Goal: Information Seeking & Learning: Learn about a topic

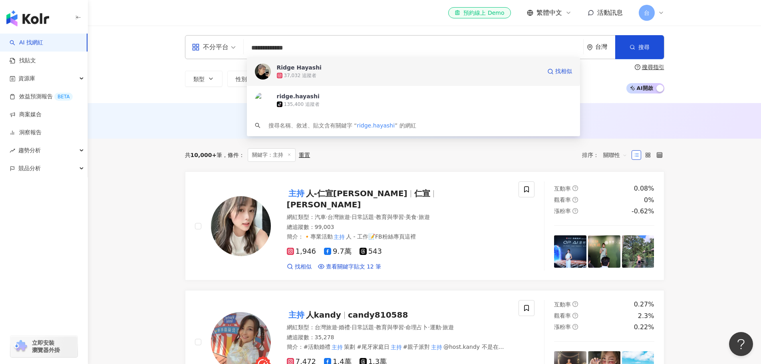
click at [311, 73] on div "37,032 追蹤者" at bounding box center [300, 75] width 33 height 7
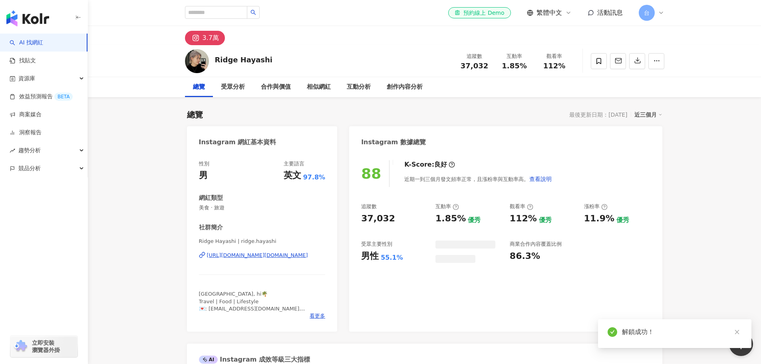
click at [736, 329] on icon "close" at bounding box center [737, 332] width 6 height 6
drag, startPoint x: 717, startPoint y: 220, endPoint x: 717, endPoint y: 246, distance: 26.0
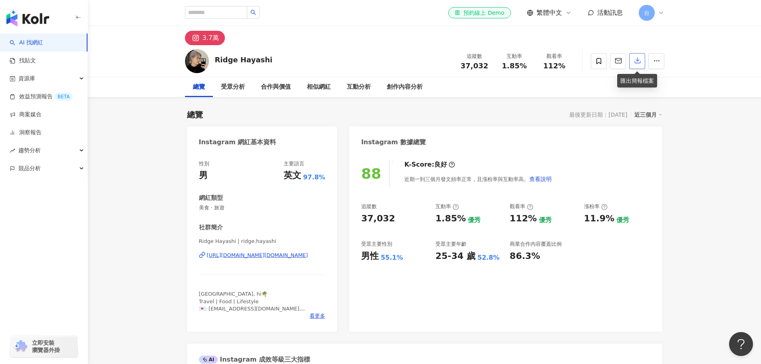
click at [637, 61] on icon "button" at bounding box center [638, 61] width 6 height 6
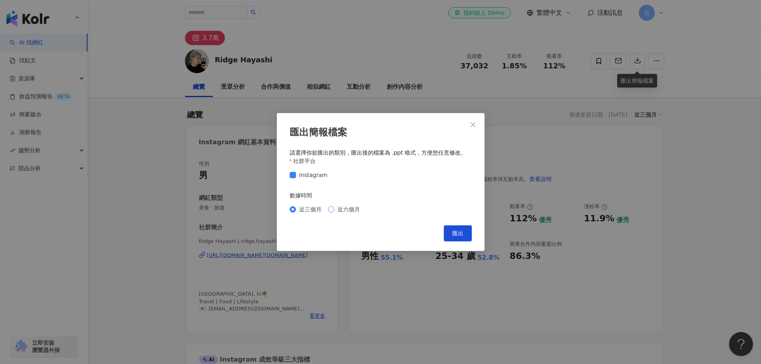
click at [334, 210] on span "近六個月" at bounding box center [348, 209] width 29 height 9
click at [718, 143] on div "匯出簡報檔案 請選擇你欲匯出的類別，匯出後的檔案為 .ppt 格式，方便您任意修改。 社群平台 Instagram 數據時間 近三個月 近六個月 Cancel…" at bounding box center [380, 182] width 761 height 364
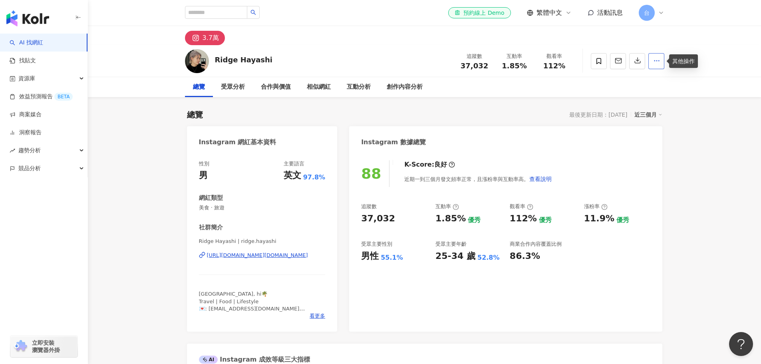
click at [659, 61] on circle "button" at bounding box center [658, 60] width 1 height 1
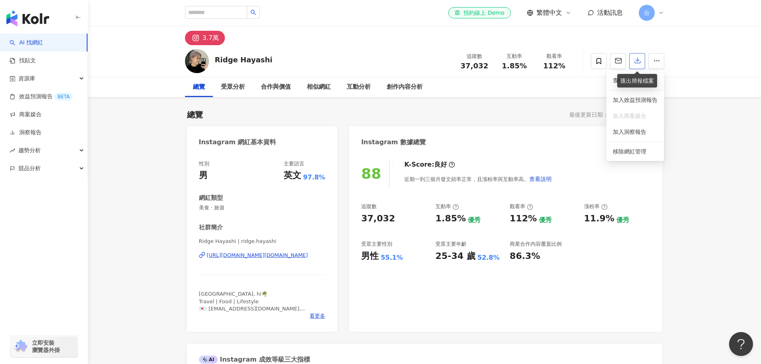
click at [638, 61] on icon "button" at bounding box center [638, 61] width 6 height 6
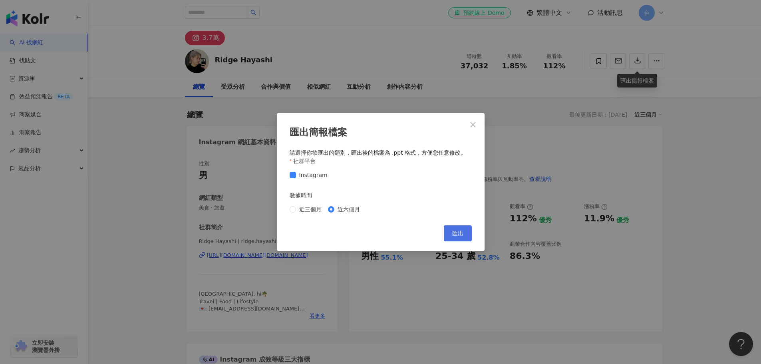
click at [470, 235] on button "匯出" at bounding box center [458, 233] width 28 height 16
click at [472, 119] on button "Close" at bounding box center [473, 125] width 16 height 16
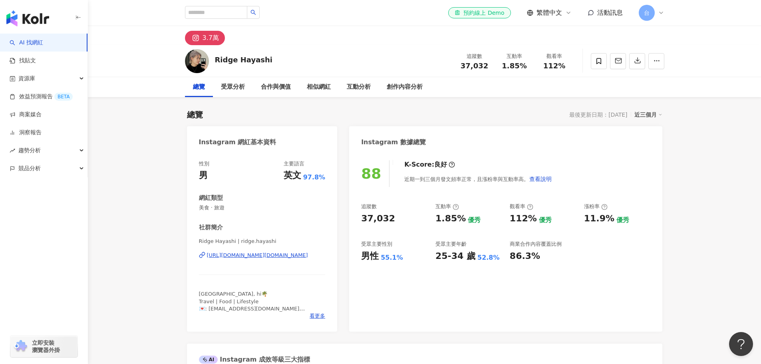
drag, startPoint x: 754, startPoint y: 1, endPoint x: 714, endPoint y: 312, distance: 313.7
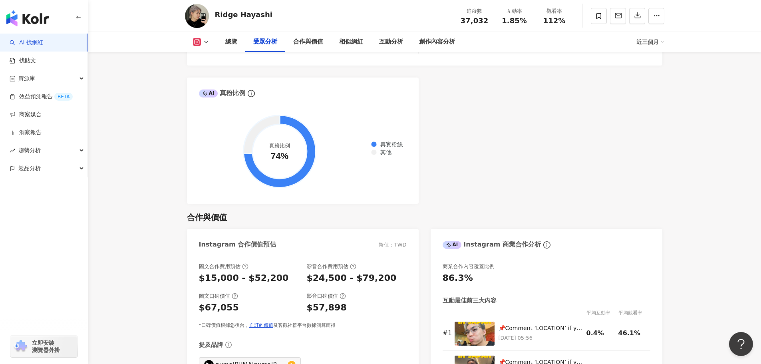
scroll to position [958, 0]
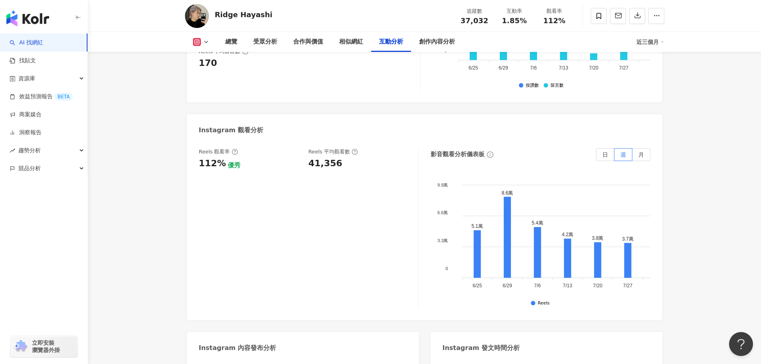
scroll to position [1797, 0]
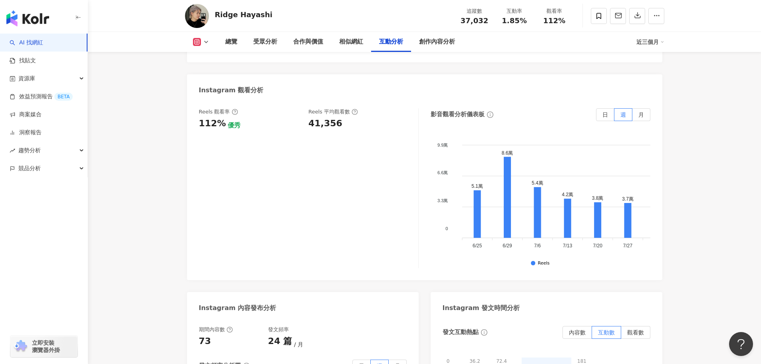
drag, startPoint x: 712, startPoint y: 302, endPoint x: 710, endPoint y: 266, distance: 35.2
click at [641, 111] on span "月" at bounding box center [641, 114] width 6 height 6
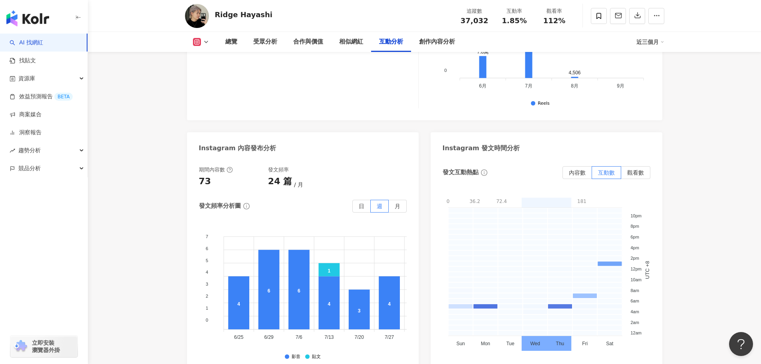
scroll to position [1997, 0]
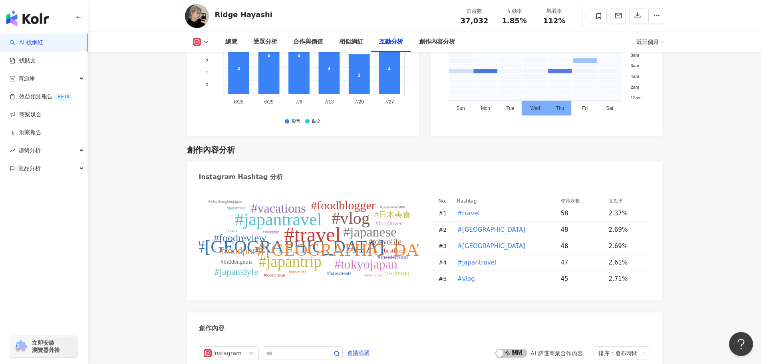
scroll to position [2196, 0]
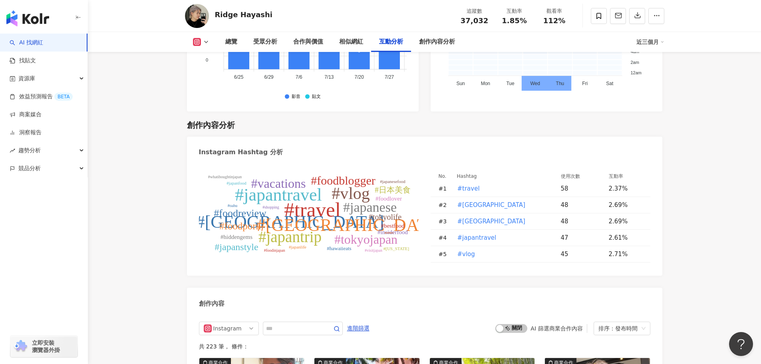
scroll to position [2236, 0]
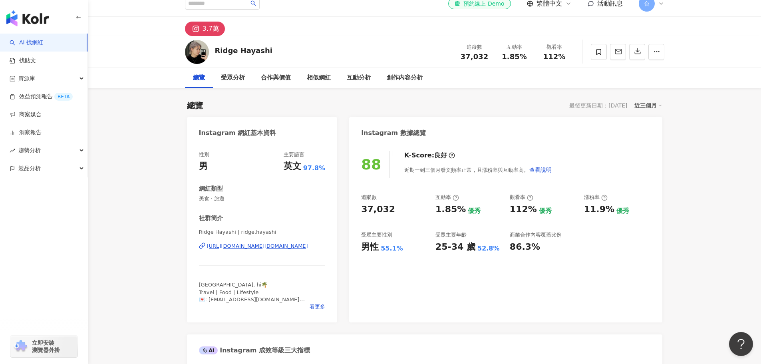
scroll to position [0, 0]
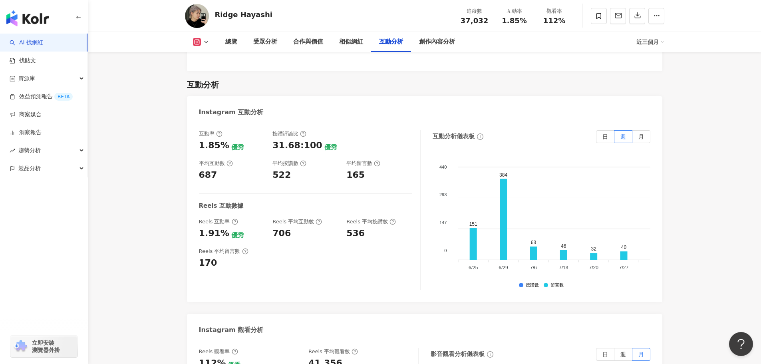
scroll to position [1597, 0]
